Goal: Check status: Check status

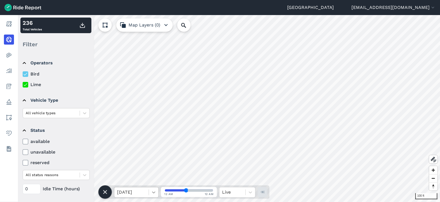
click at [149, 192] on div at bounding box center [153, 192] width 9 height 9
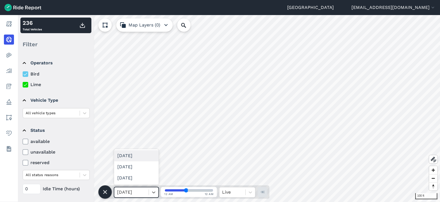
click at [147, 158] on div "[DATE]" at bounding box center [136, 156] width 45 height 11
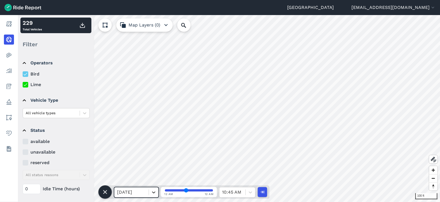
click at [155, 194] on icon at bounding box center [154, 193] width 6 height 6
click at [142, 164] on div "[DATE]" at bounding box center [136, 167] width 45 height 11
click at [154, 192] on icon at bounding box center [154, 193] width 6 height 6
click at [145, 179] on div "[DATE]" at bounding box center [136, 178] width 45 height 11
click at [153, 192] on icon at bounding box center [154, 193] width 6 height 6
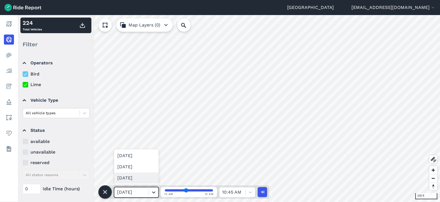
click at [154, 190] on icon at bounding box center [154, 193] width 6 height 6
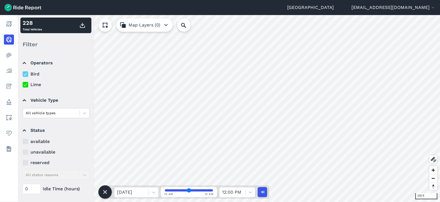
drag, startPoint x: 184, startPoint y: 191, endPoint x: 189, endPoint y: 191, distance: 4.2
click at [189, 191] on input "range" at bounding box center [189, 191] width 48 height 2
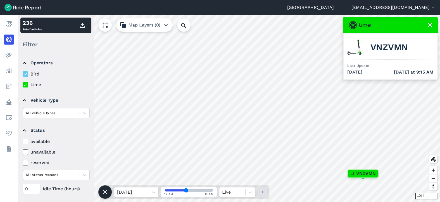
drag, startPoint x: 189, startPoint y: 192, endPoint x: 210, endPoint y: 192, distance: 20.7
click at [210, 192] on input "range" at bounding box center [189, 191] width 48 height 2
drag, startPoint x: 187, startPoint y: 192, endPoint x: 164, endPoint y: 193, distance: 22.6
type input "0"
click at [165, 192] on input "range" at bounding box center [189, 191] width 48 height 2
